Goal: Communication & Community: Answer question/provide support

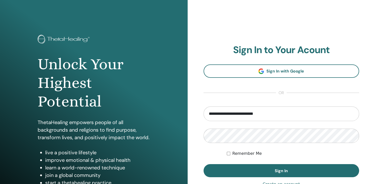
type input "**********"
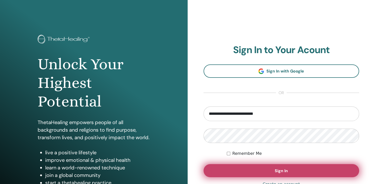
click at [267, 173] on button "Sign In" at bounding box center [281, 171] width 156 height 13
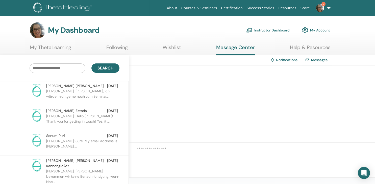
click at [64, 93] on p "Daniela: Hallo Simone, ich würde mich gerne noch zum Seminar..." at bounding box center [82, 96] width 73 height 15
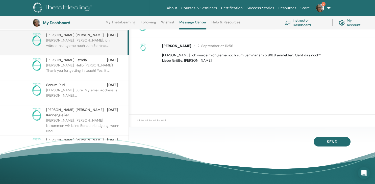
scroll to position [66, 0]
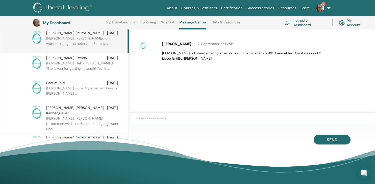
click at [175, 120] on textarea at bounding box center [256, 121] width 238 height 11
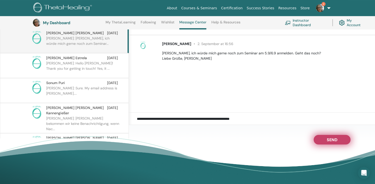
type textarea "**********"
click at [324, 140] on button "Send" at bounding box center [331, 140] width 37 height 10
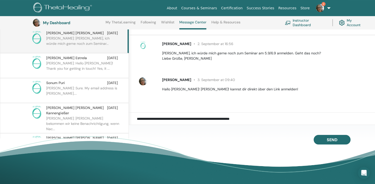
click at [327, 8] on link "2" at bounding box center [322, 8] width 21 height 16
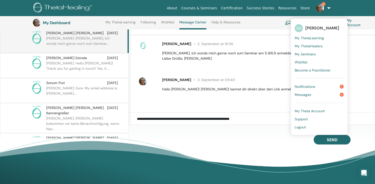
click at [307, 83] on ul "SG Simone Gerstgrasser My ThetaLearning My ThetaHealers My Seminars Wishlist Be…" at bounding box center [319, 77] width 57 height 117
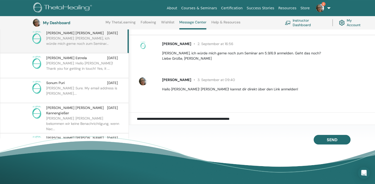
click at [326, 9] on span "2" at bounding box center [320, 8] width 12 height 4
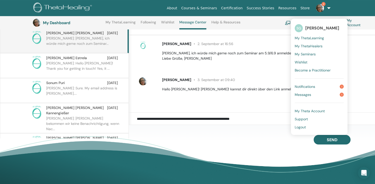
click at [316, 85] on link "Notifications 1" at bounding box center [319, 87] width 49 height 8
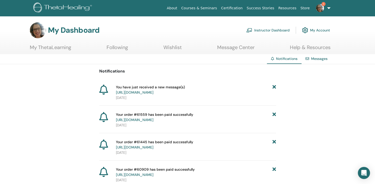
click at [285, 32] on link "Instructor Dashboard" at bounding box center [267, 30] width 43 height 11
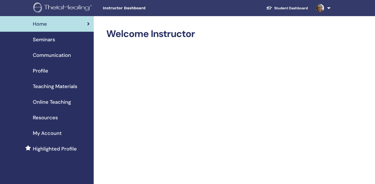
click at [45, 38] on span "Seminars" at bounding box center [44, 40] width 22 height 8
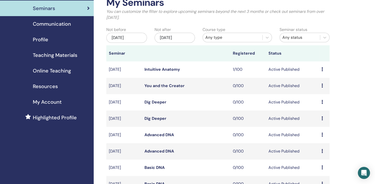
scroll to position [80, 0]
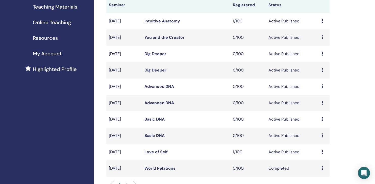
click at [322, 152] on icon at bounding box center [322, 152] width 2 height 4
click at [320, 156] on link "Preview" at bounding box center [316, 155] width 14 height 5
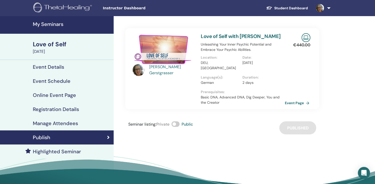
click at [299, 102] on link "Event Page" at bounding box center [298, 103] width 26 height 8
click at [296, 103] on link "Event Page" at bounding box center [298, 103] width 26 height 8
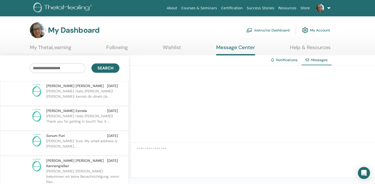
click at [73, 92] on p "Simone: Hallo liebe Daniela! ja sicher! kannst dir direkt üb..." at bounding box center [82, 96] width 73 height 15
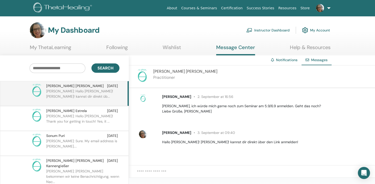
click at [194, 170] on textarea at bounding box center [256, 174] width 238 height 11
paste textarea "**********"
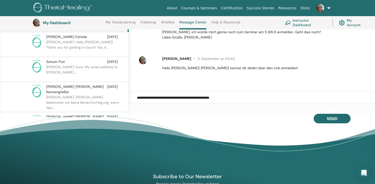
scroll to position [93, 0]
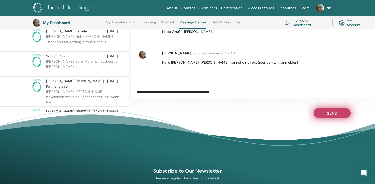
type textarea "**********"
click at [332, 115] on button "Send" at bounding box center [331, 114] width 37 height 10
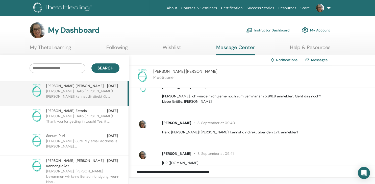
scroll to position [0, 0]
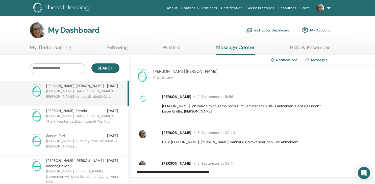
click at [321, 31] on link "My Account" at bounding box center [316, 30] width 28 height 11
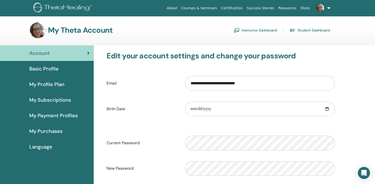
click at [248, 32] on link "Instructor Dashboard" at bounding box center [254, 30] width 43 height 8
